Goal: Task Accomplishment & Management: Manage account settings

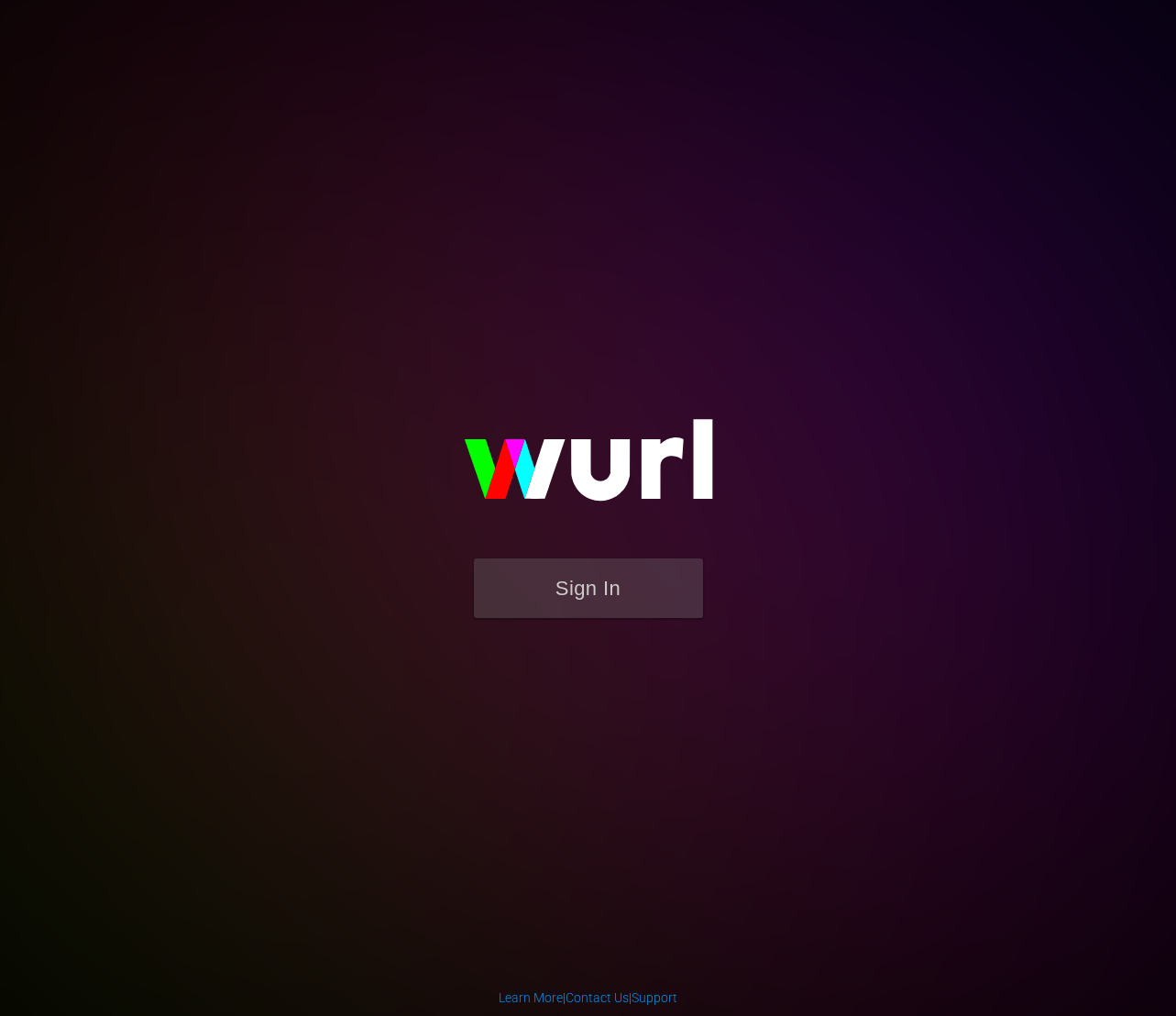
click at [574, 654] on div "Sign In" at bounding box center [589, 507] width 422 height 292
click at [610, 581] on button "Sign In" at bounding box center [588, 588] width 230 height 60
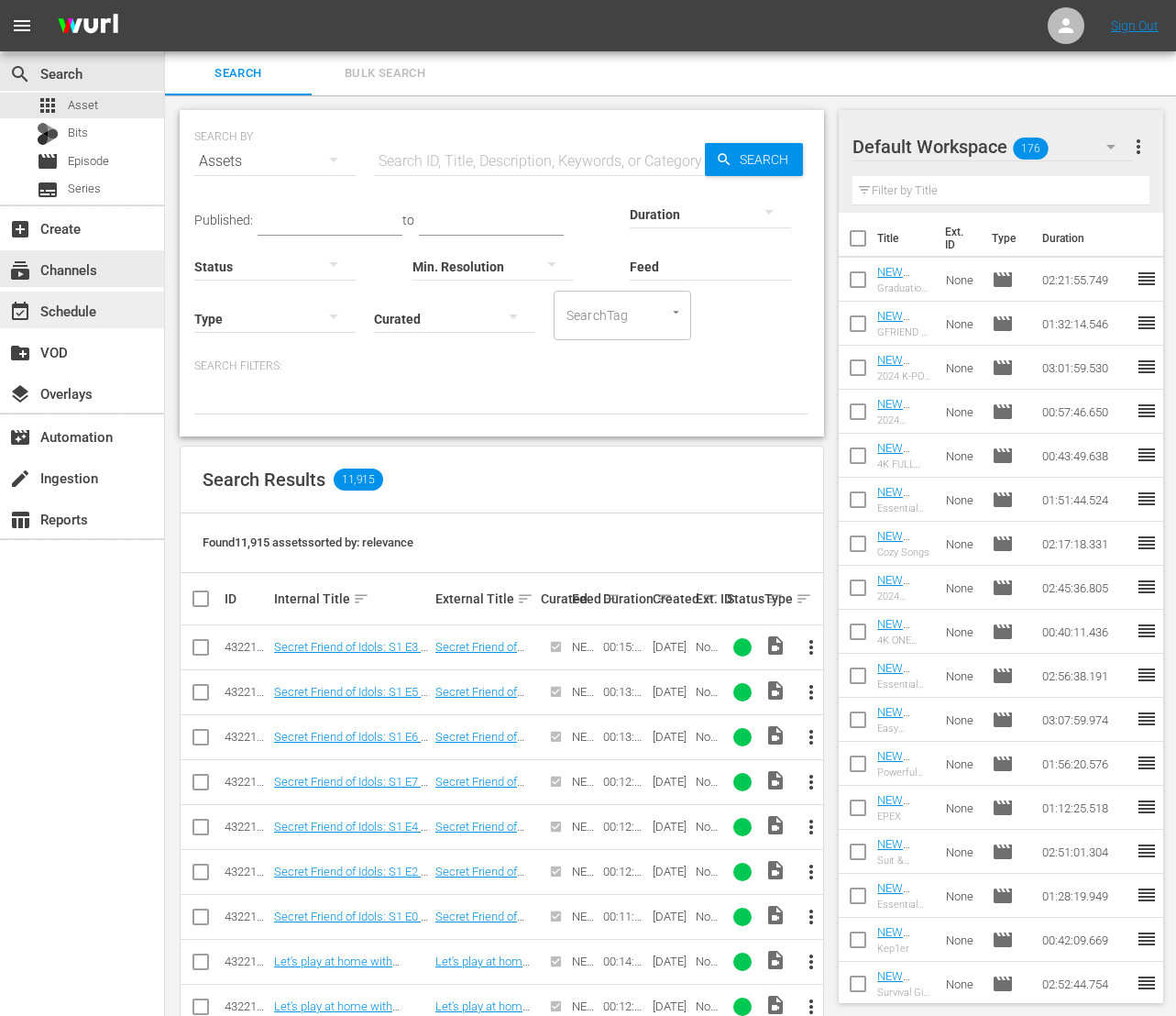
click at [89, 294] on div "event_available Schedule" at bounding box center [82, 310] width 164 height 37
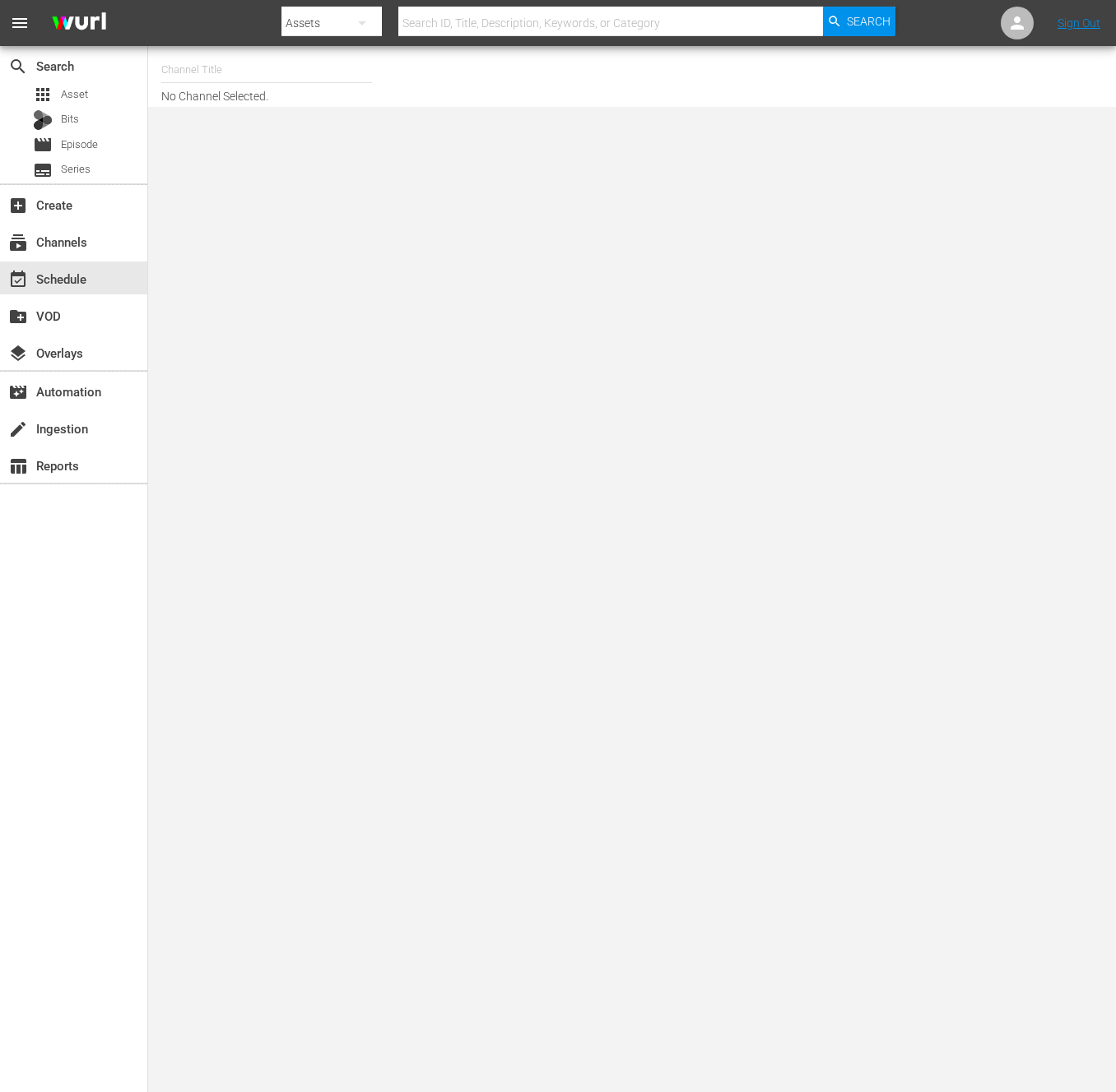
click at [368, 412] on body "menu Search By Assets Search ID, Title, Description, Keywords, or Category Sear…" at bounding box center [558, 546] width 1116 height 1092
click at [217, 32] on nav "menu Search By Assets Search ID, Title, Description, Keywords, or Category Sear…" at bounding box center [558, 23] width 1116 height 46
click at [210, 55] on input "text" at bounding box center [267, 69] width 210 height 39
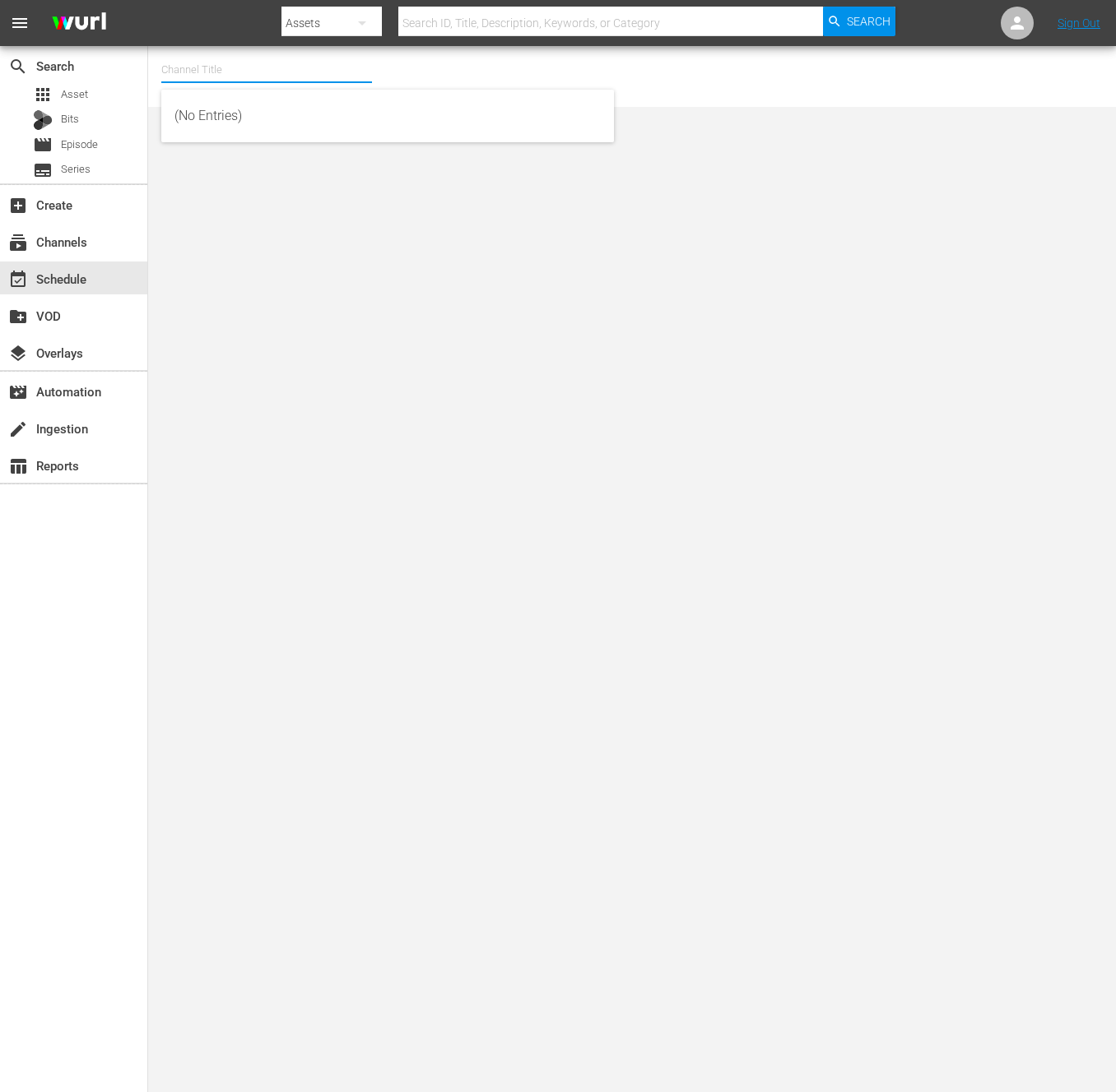
type input "ㅗ"
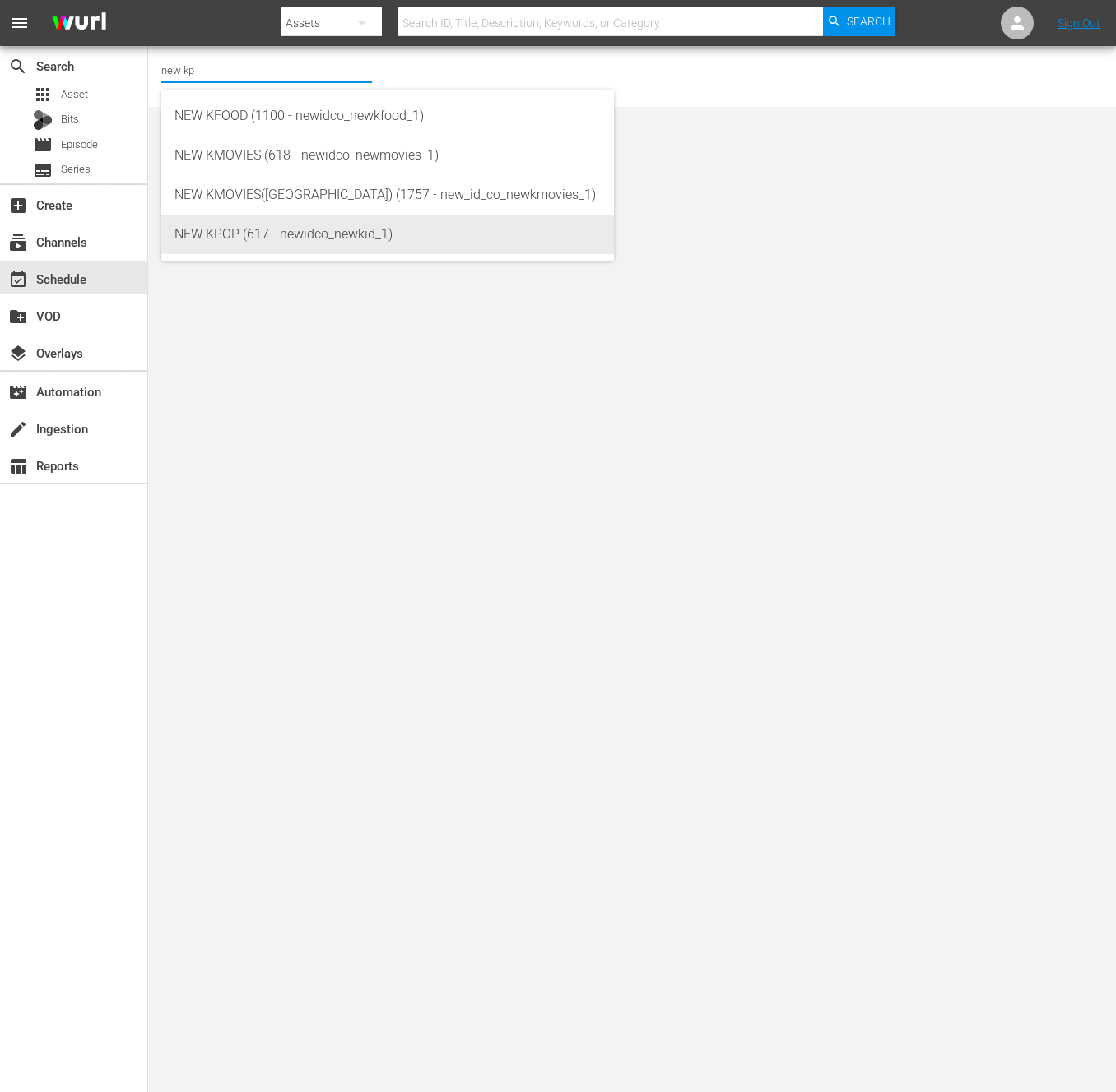
click at [274, 243] on body "menu Search By Assets Search ID, Title, Description, Keywords, or Category Sear…" at bounding box center [558, 546] width 1116 height 1092
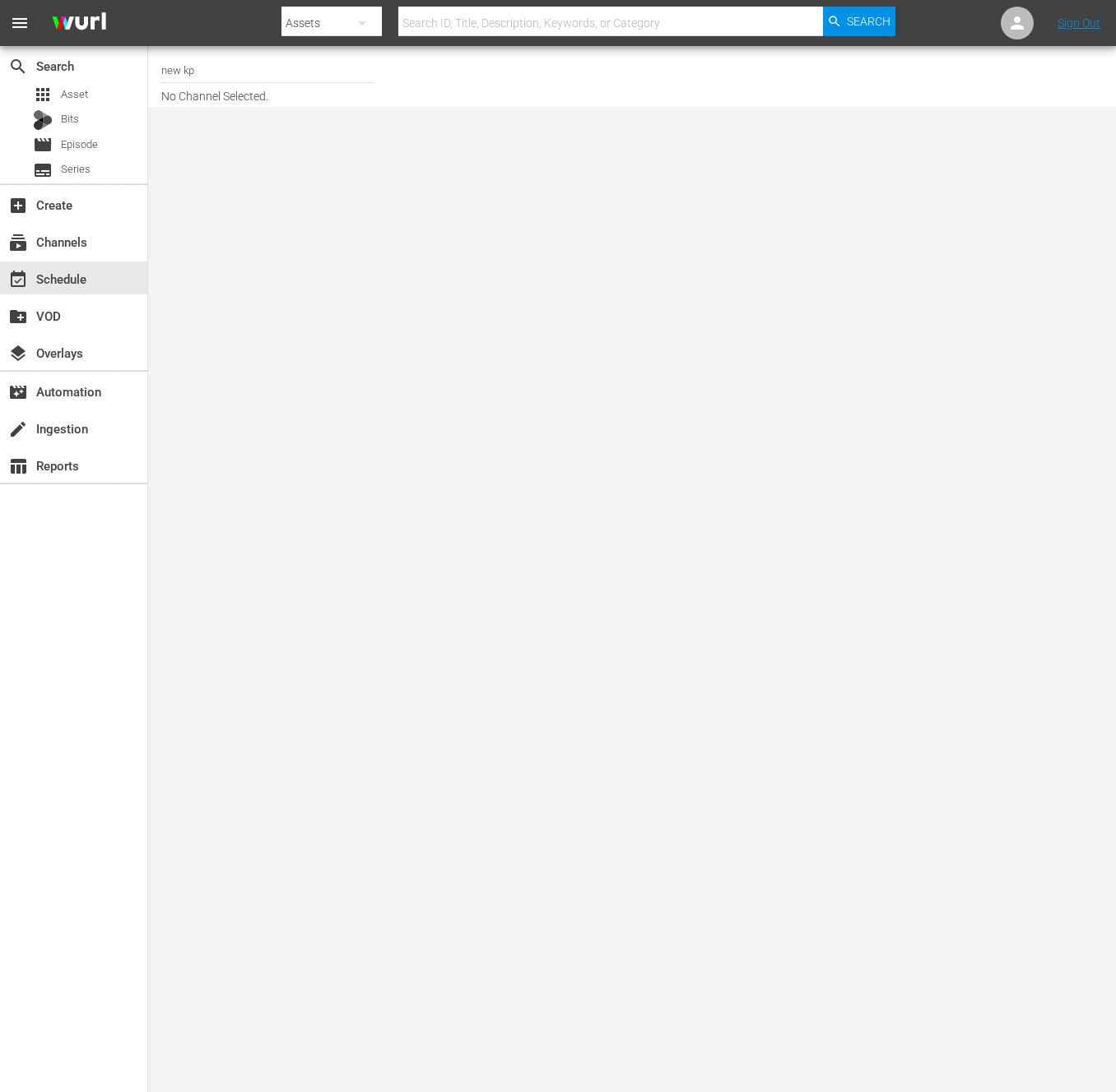
click at [252, 90] on div "Channel Title new kp No Channel Selected." at bounding box center [418, 76] width 514 height 53
click at [257, 75] on input "new kp" at bounding box center [267, 69] width 210 height 39
click at [252, 103] on div "NEW KPOP (617 - newidco_newkid_1)" at bounding box center [387, 116] width 426 height 39
type input "NEW KPOP (617 - newidco_newkid_1)"
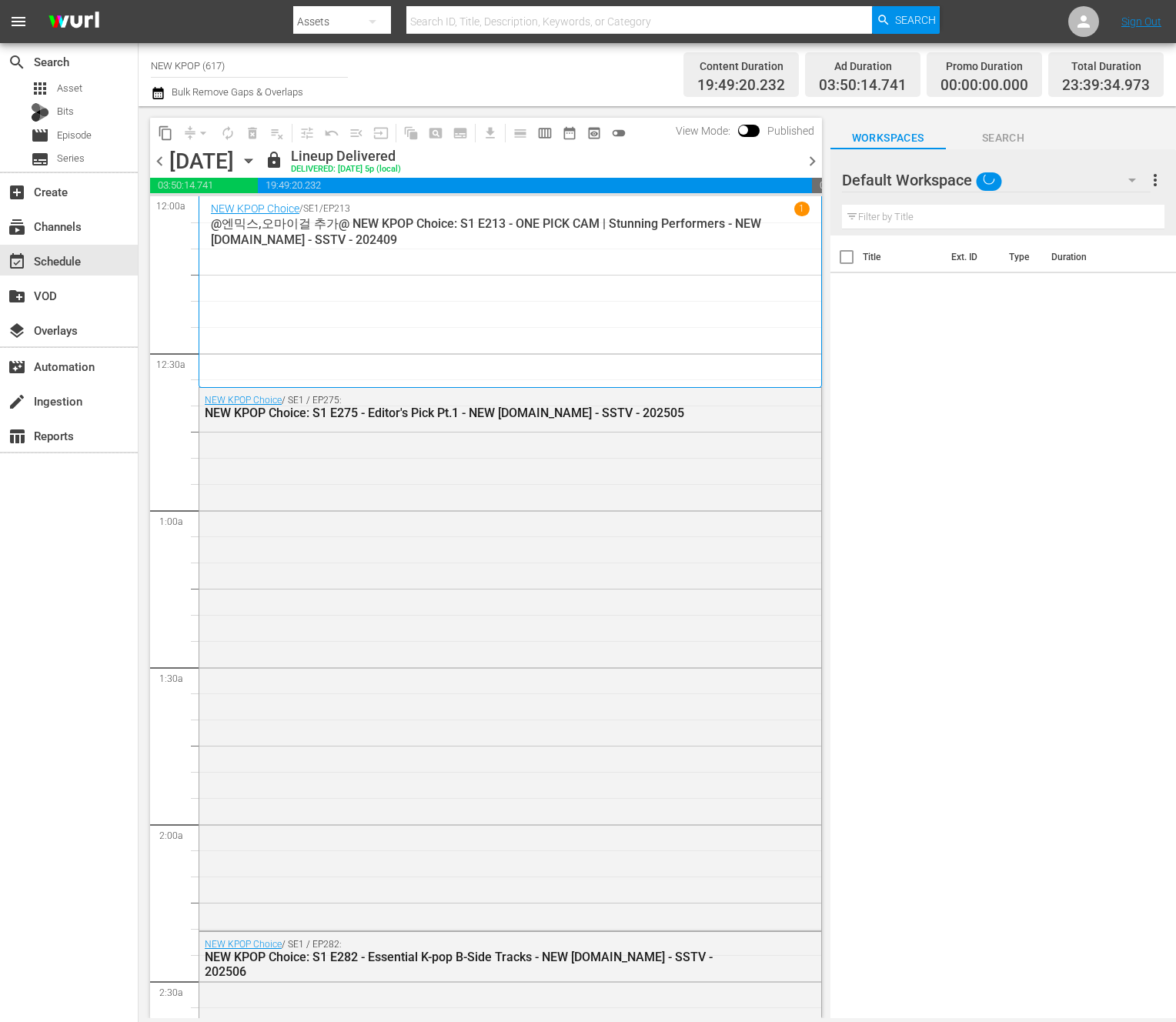
click at [809, 153] on span "chevron_right" at bounding box center [812, 161] width 19 height 19
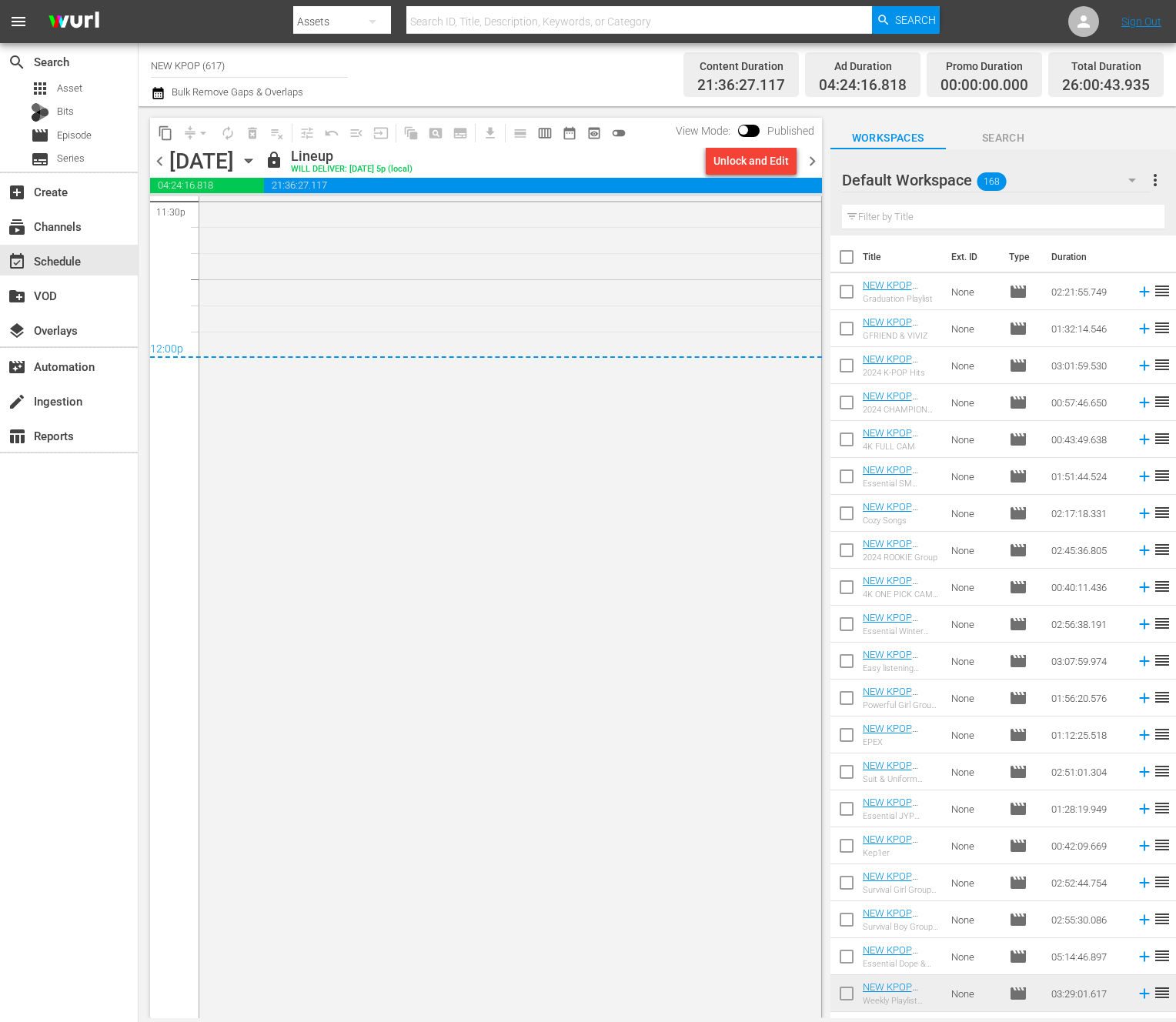
scroll to position [7432, 0]
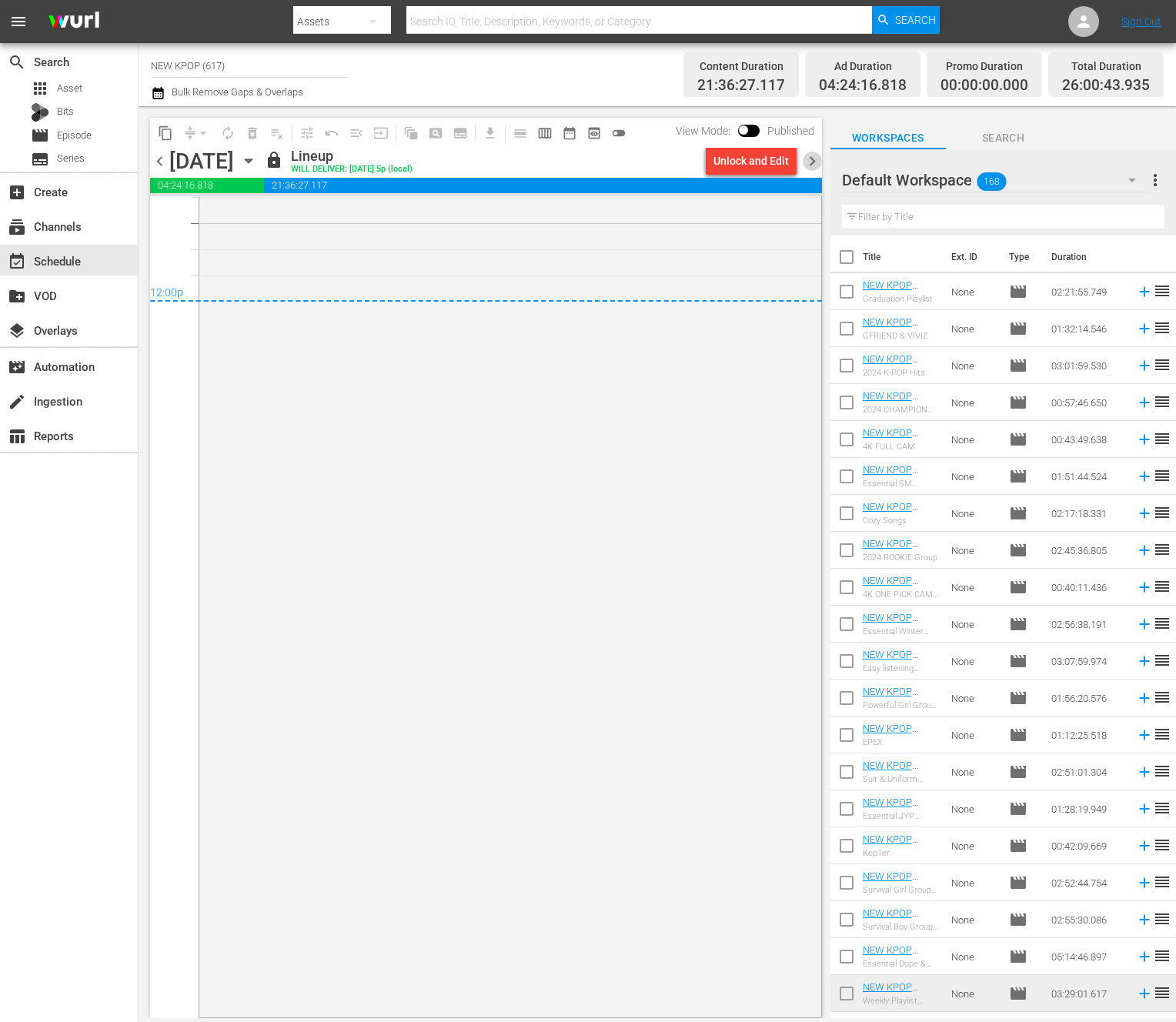
click at [816, 159] on span "chevron_right" at bounding box center [812, 161] width 19 height 19
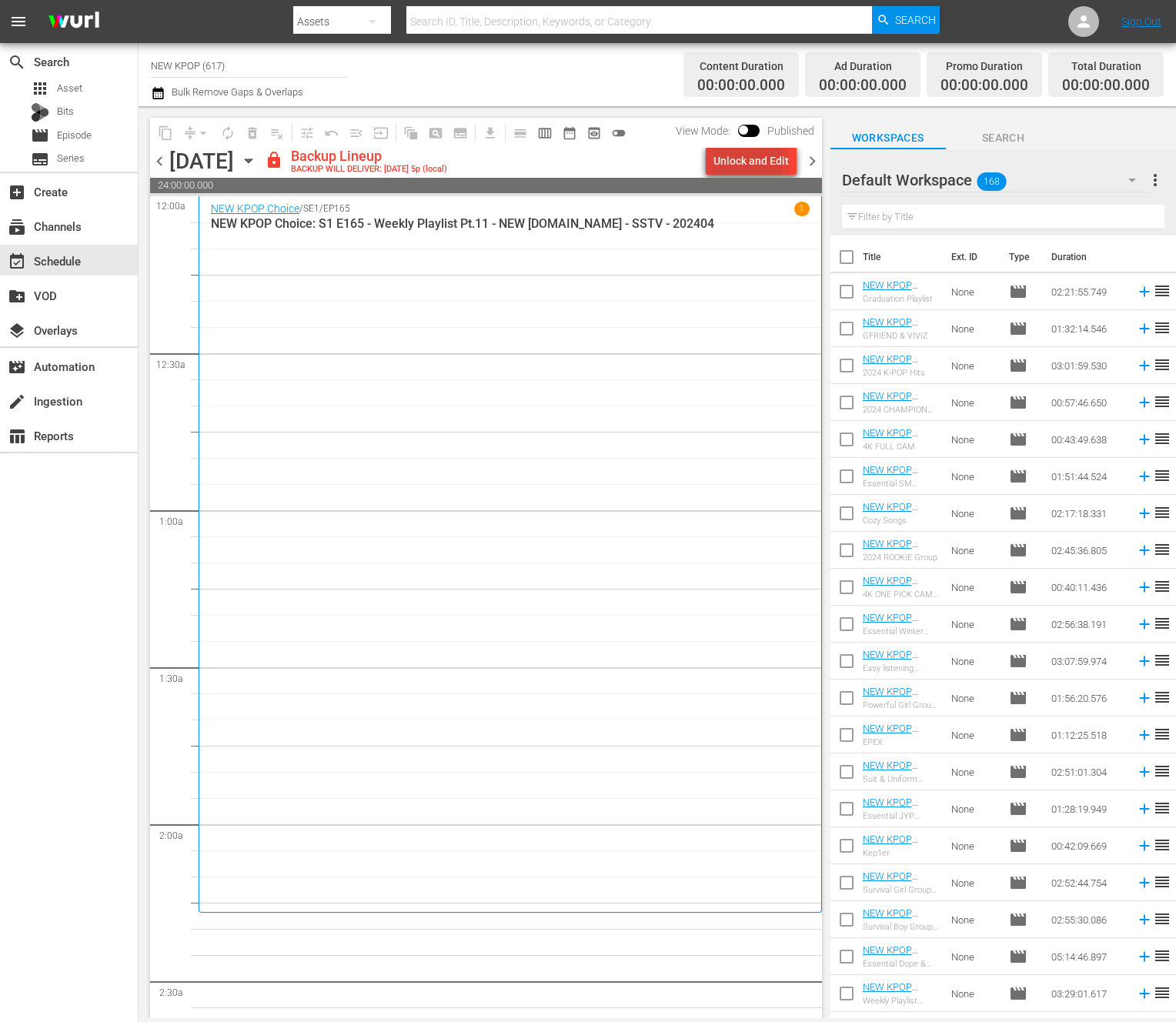
click at [742, 160] on div "Unlock and Edit" at bounding box center [751, 161] width 75 height 28
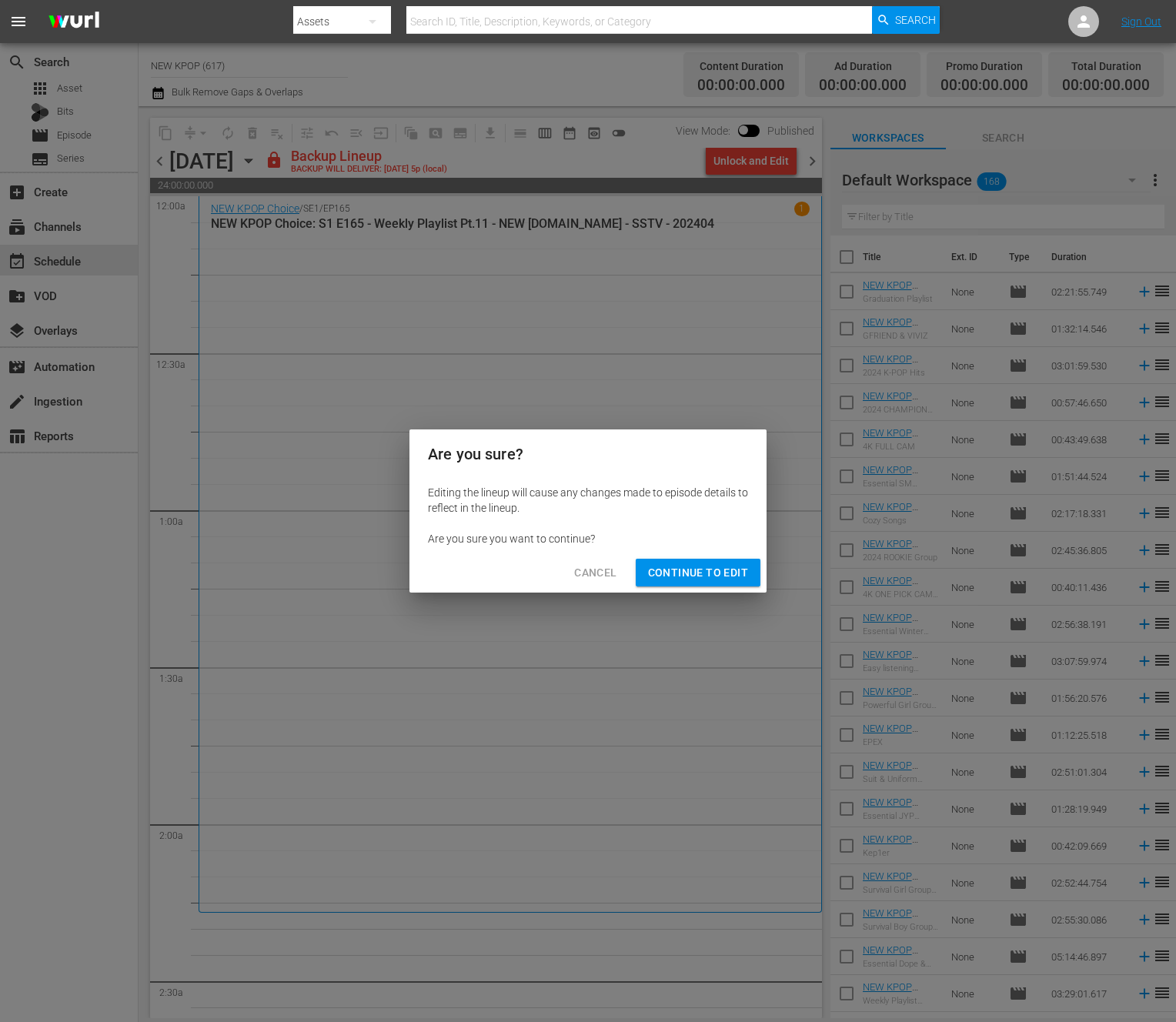
click at [695, 573] on span "Continue to Edit" at bounding box center [698, 573] width 100 height 19
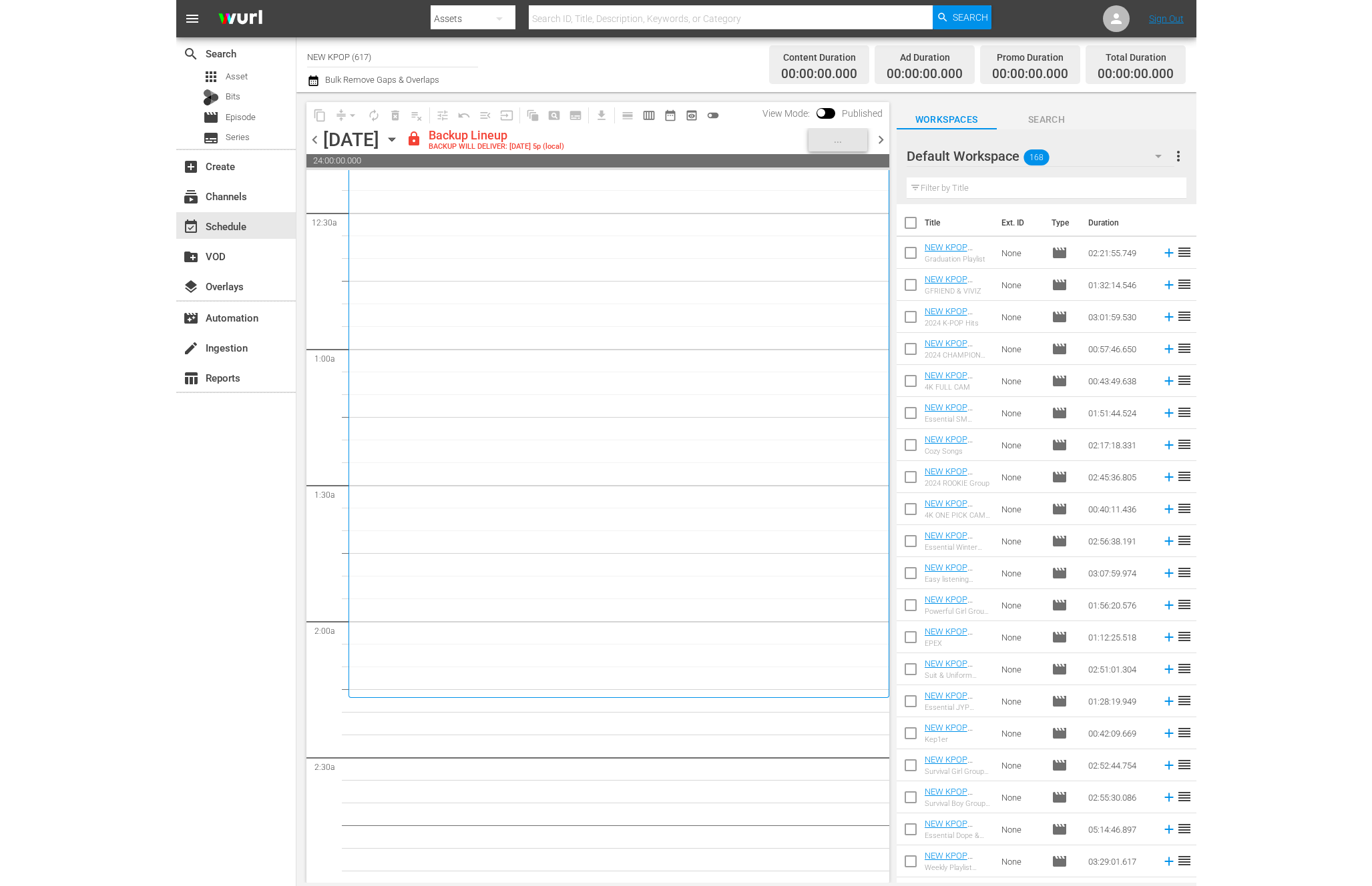
scroll to position [464, 0]
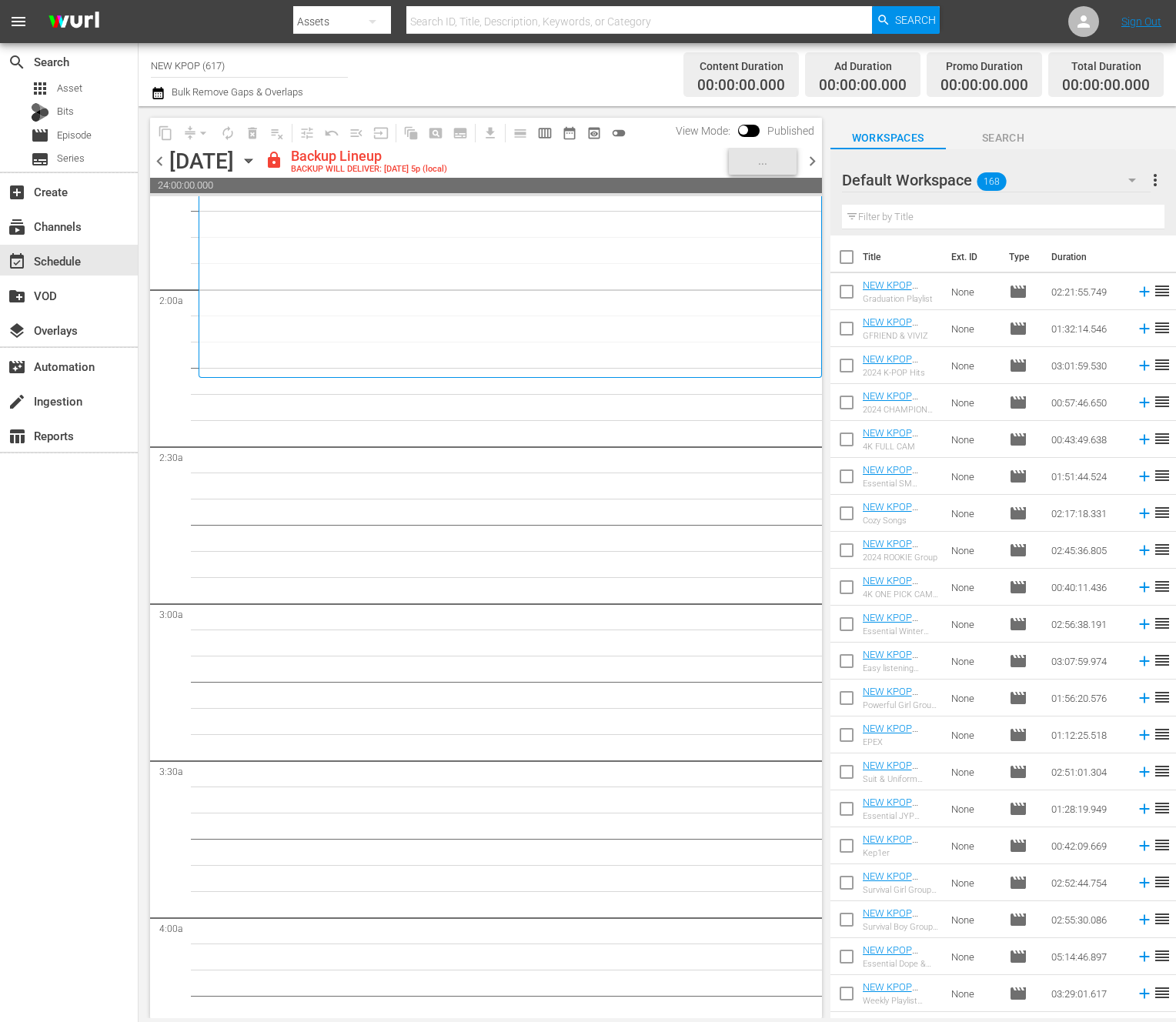
click at [513, 369] on div "NEW KPOP Choice / SE1 / EP165 1 NEW KPOP Choice: S1 E165 - Weekly Playlist Pt.1…" at bounding box center [510, 20] width 599 height 705
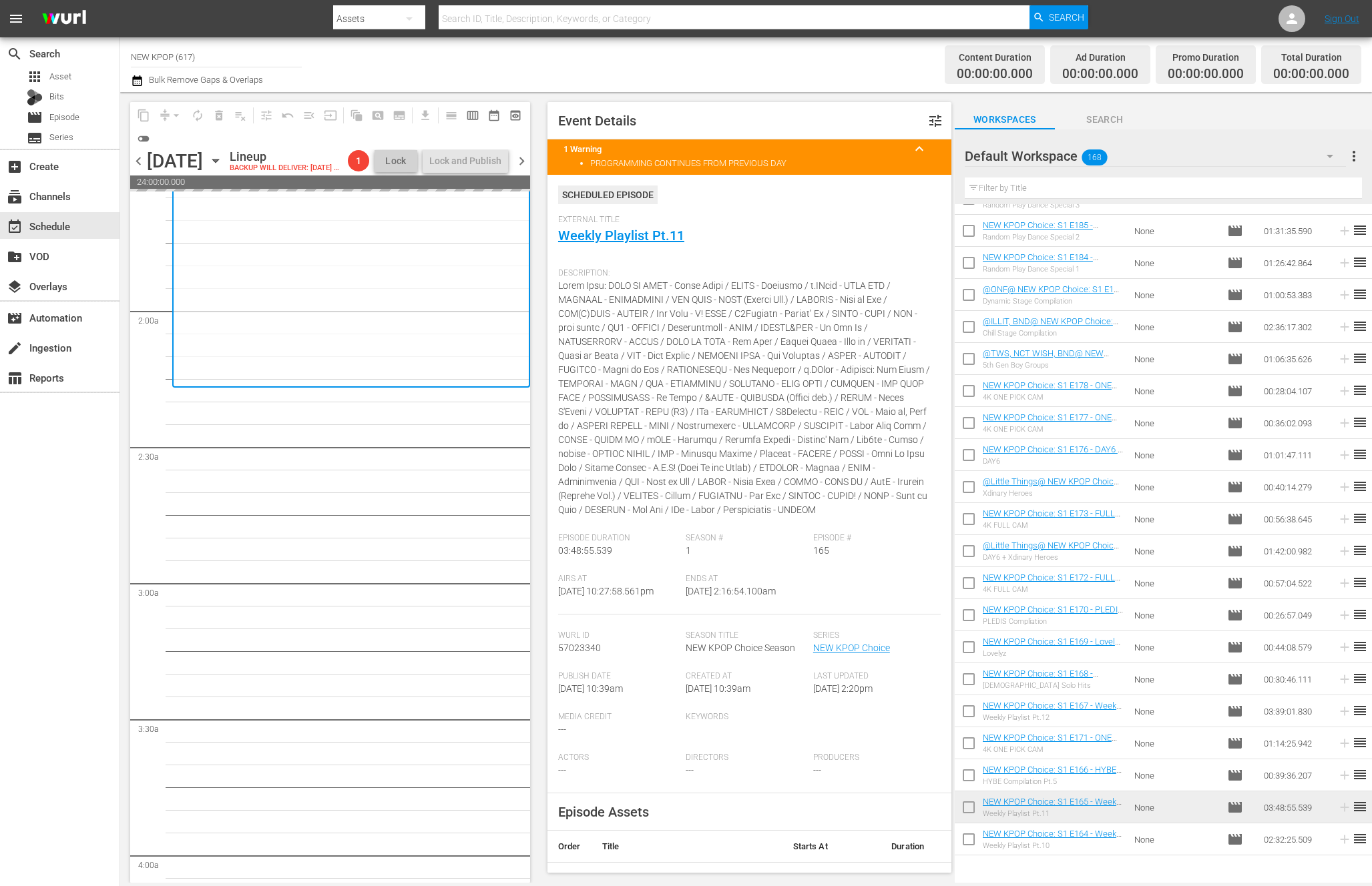
scroll to position [2267, 0]
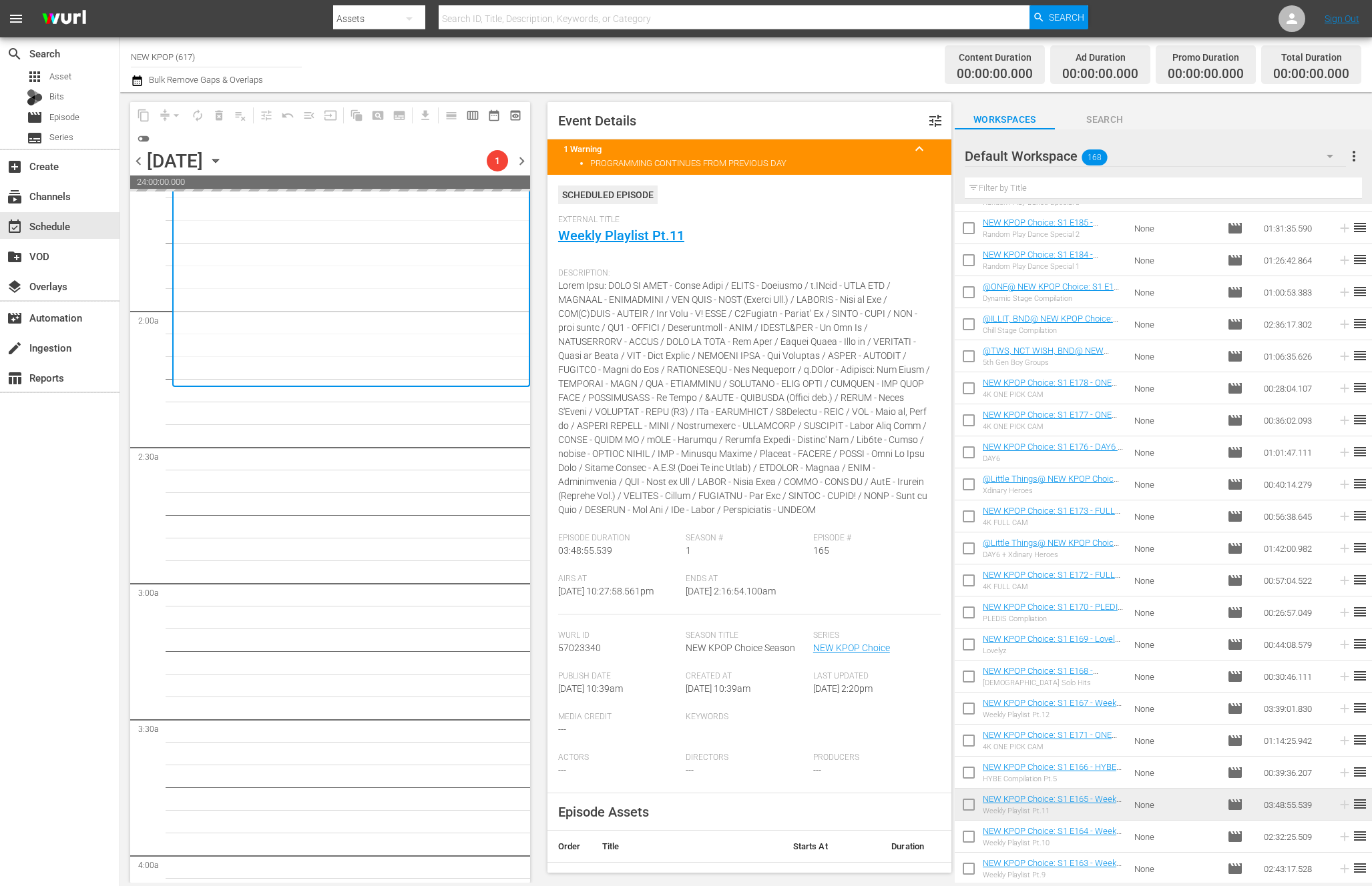
click at [856, 187] on input "text" at bounding box center [1163, 188] width 397 height 21
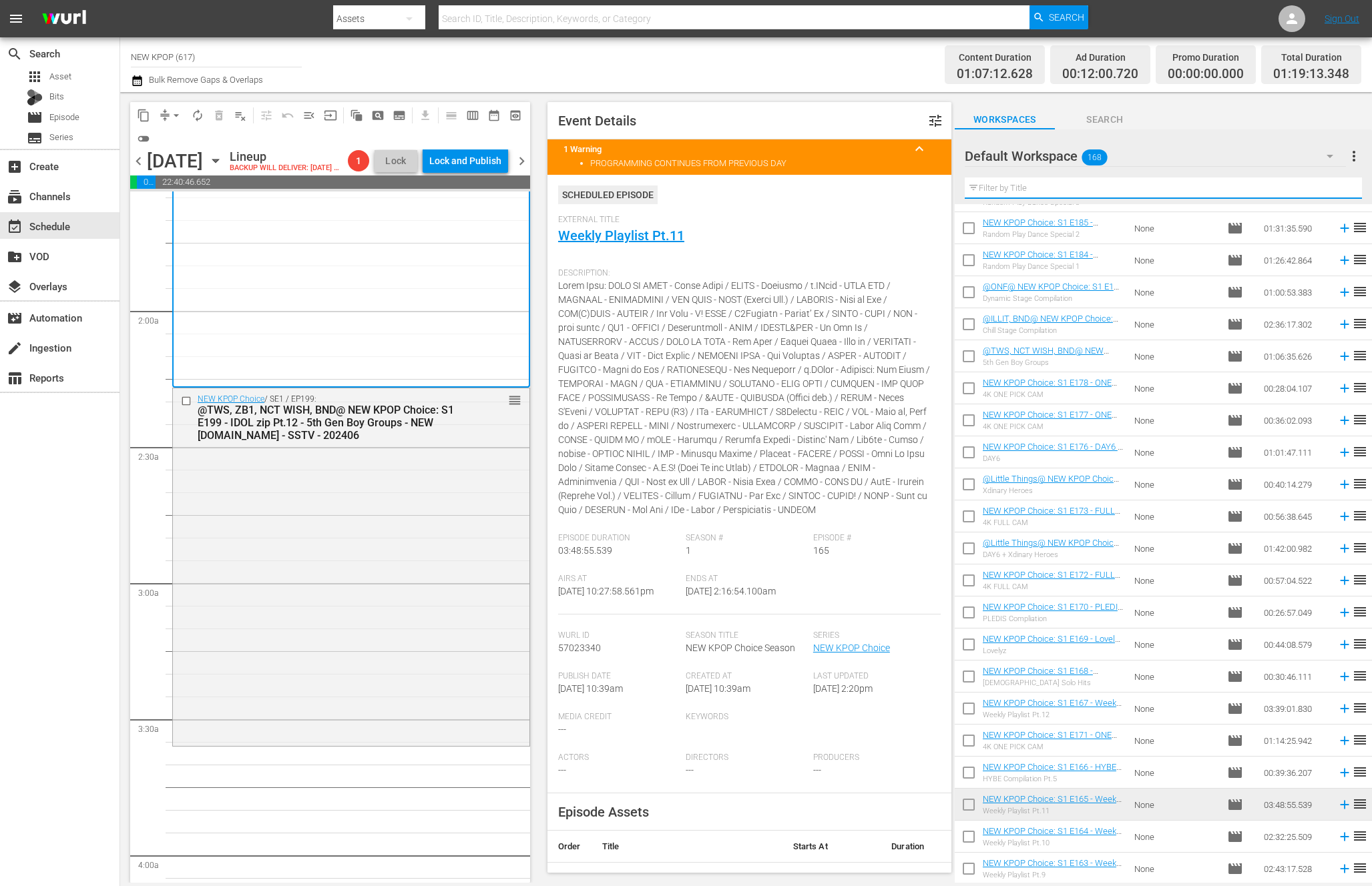
type input "e"
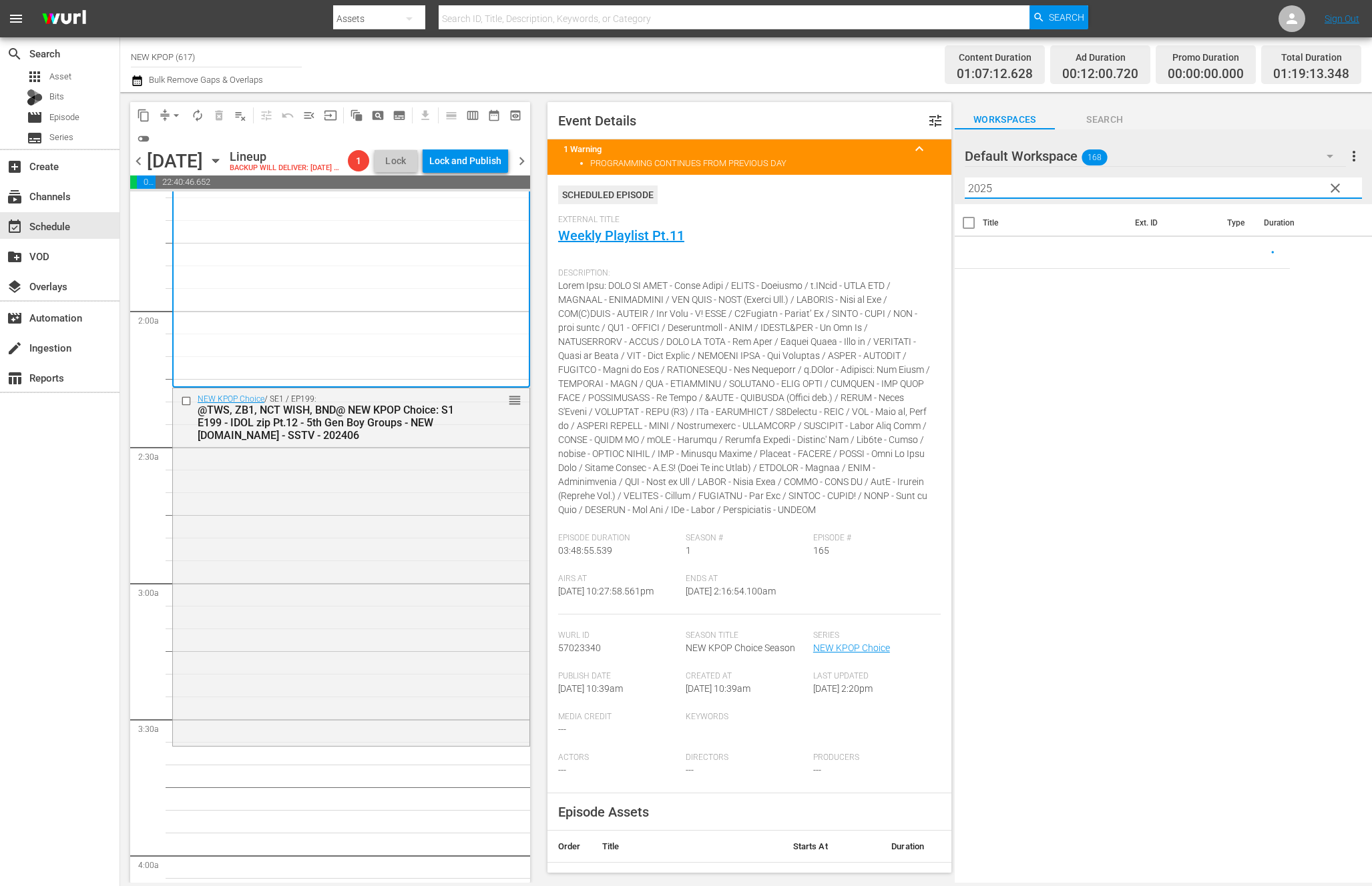
scroll to position [0, 0]
type input "2025"
click at [383, 621] on div "Delete Event" at bounding box center [376, 619] width 105 height 18
click at [856, 183] on input "2025" at bounding box center [1163, 188] width 397 height 21
